Goal: Complete application form: Complete application form

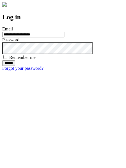
type input "**********"
click at [15, 66] on input "******" at bounding box center [8, 63] width 13 height 6
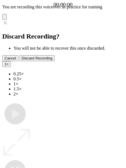
type input "**********"
